Goal: Check status: Check status

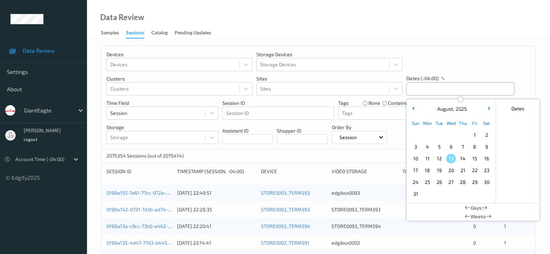
click at [459, 89] on input "text" at bounding box center [460, 88] width 108 height 13
click at [438, 160] on span "12" at bounding box center [439, 159] width 10 height 10
type input "[DATE] 00:00 -> [DATE] 23:59"
click at [453, 62] on div "Devices Devices Storage Devices Storage Devices Clusters Clusters Sites Sites d…" at bounding box center [317, 97] width 433 height 103
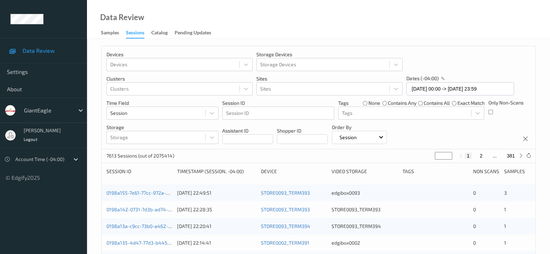
click at [493, 113] on div "Only Non-Scans" at bounding box center [505, 109] width 35 height 21
click at [499, 130] on div "Devices Devices Storage Devices Storage Devices Clusters Clusters Sites Sites d…" at bounding box center [317, 97] width 433 height 103
click at [65, 161] on div at bounding box center [40, 159] width 51 height 8
click at [65, 160] on div at bounding box center [40, 159] width 51 height 8
